Goal: Communication & Community: Participate in discussion

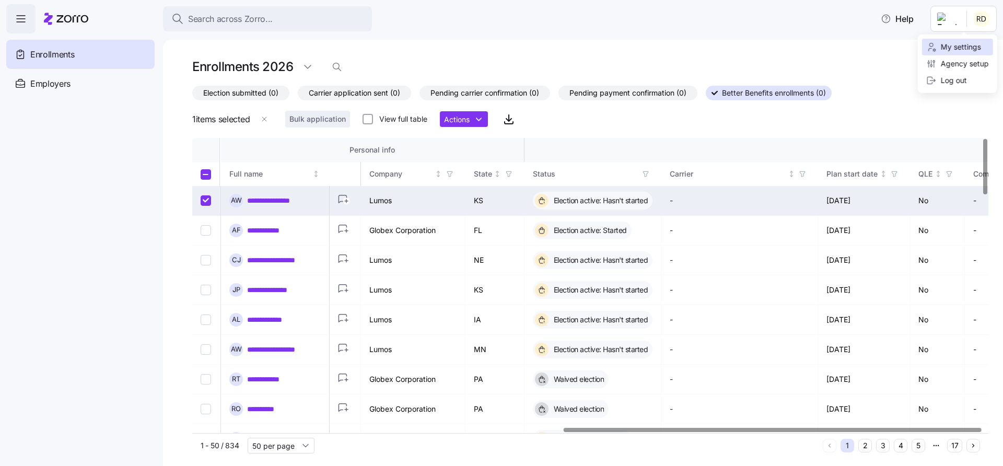
scroll to position [0, 705]
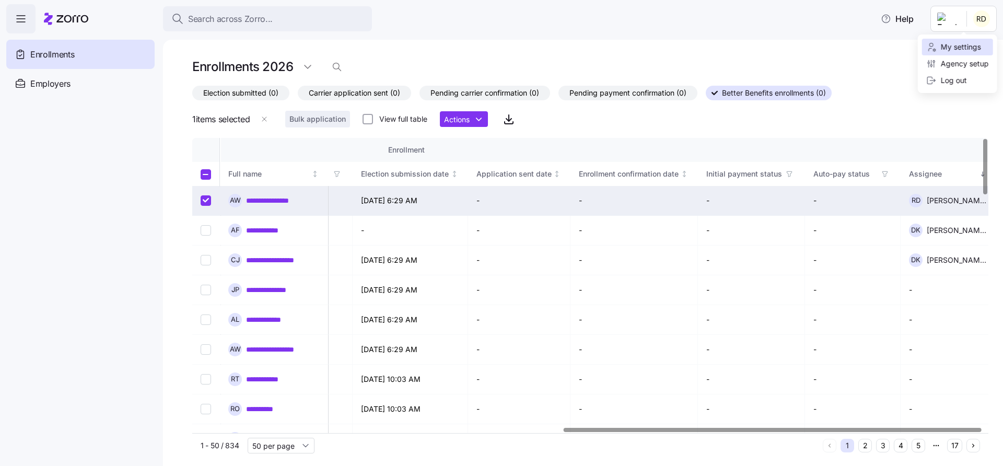
click at [203, 200] on input "Select record 1" at bounding box center [206, 200] width 10 height 10
checkbox input "false"
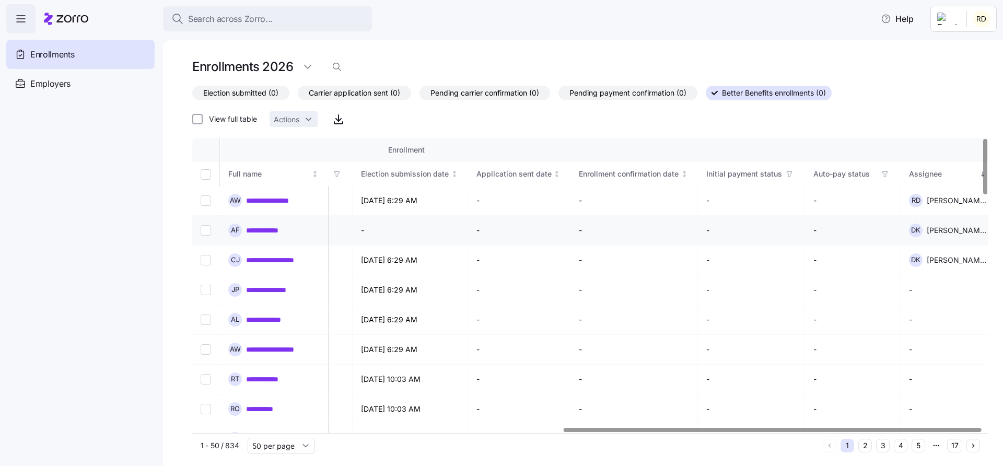
click at [262, 228] on link "**********" at bounding box center [268, 230] width 44 height 10
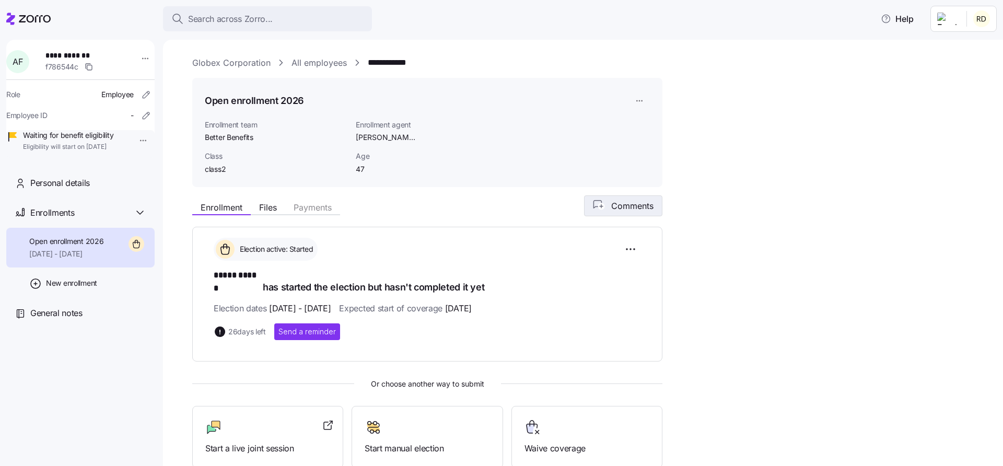
click at [627, 207] on span "Comments" at bounding box center [632, 205] width 42 height 13
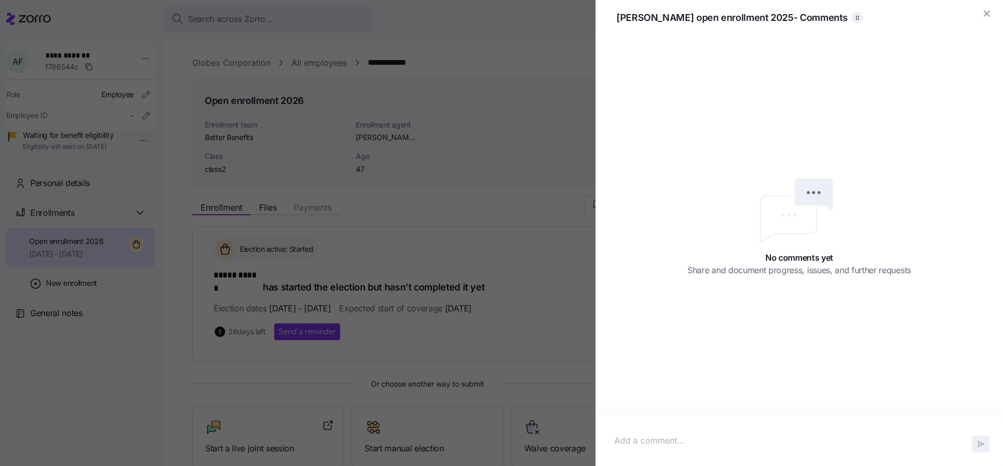
click at [704, 443] on p at bounding box center [799, 440] width 370 height 13
click at [699, 448] on icon "button" at bounding box center [700, 445] width 8 height 8
click at [699, 442] on icon "button" at bounding box center [700, 445] width 8 height 8
click at [663, 422] on p "Comment" at bounding box center [799, 419] width 370 height 13
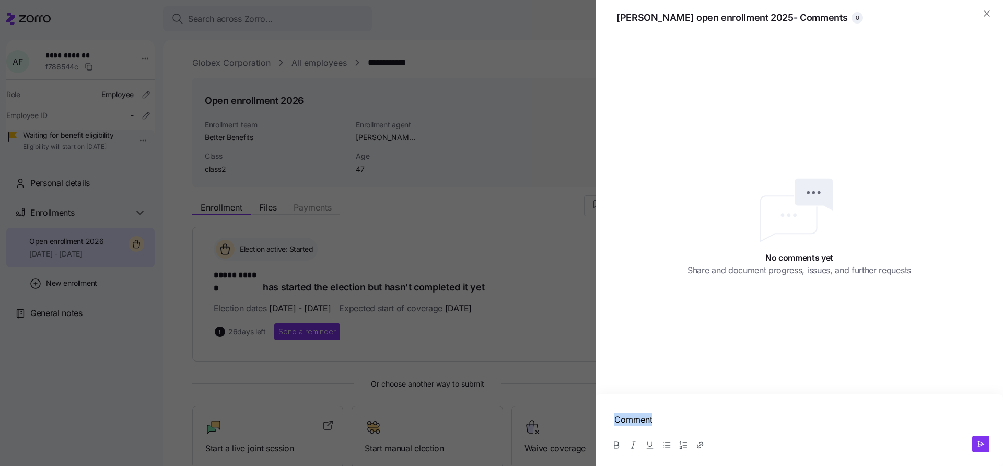
click at [663, 422] on p "Comment" at bounding box center [799, 419] width 370 height 13
click at [767, 267] on span "Share and document progress, issues, and further requests" at bounding box center [798, 270] width 223 height 13
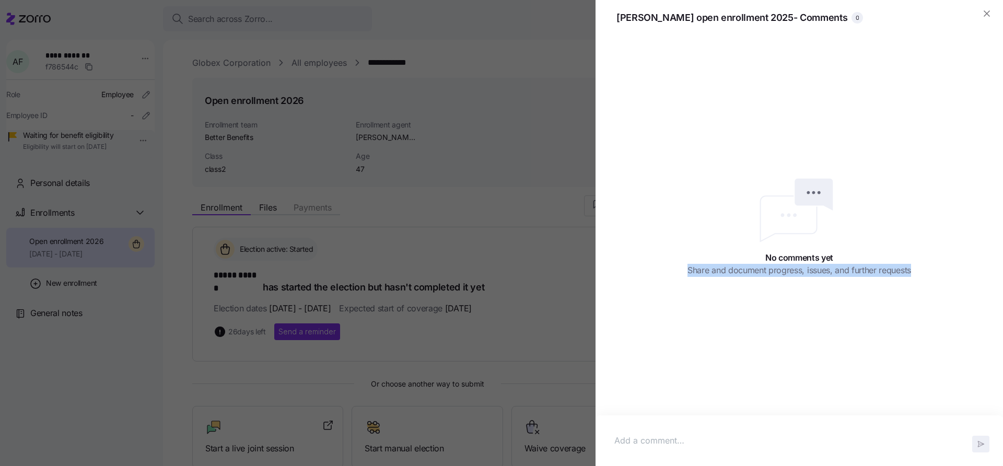
click at [767, 267] on span "Share and document progress, issues, and further requests" at bounding box center [798, 270] width 223 height 13
click at [788, 277] on div "No comments yet Share and document progress, issues, and further requests" at bounding box center [798, 251] width 407 height 430
